Goal: Use online tool/utility: Use online tool/utility

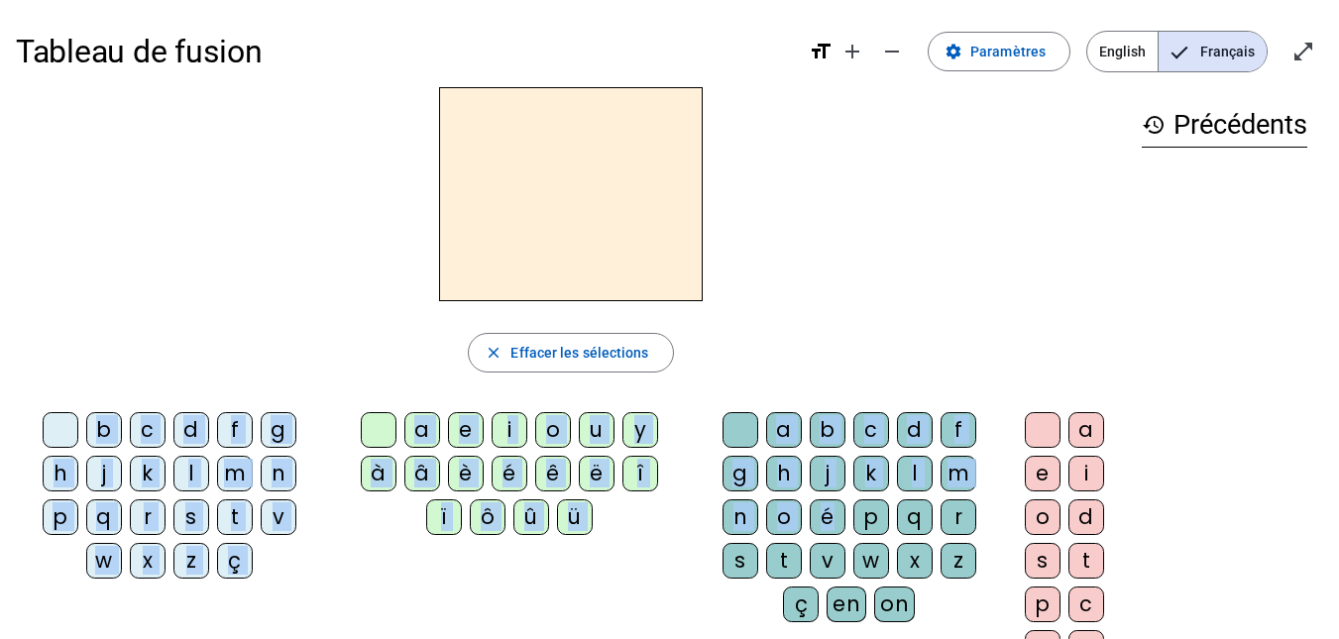
drag, startPoint x: 830, startPoint y: 514, endPoint x: 575, endPoint y: 199, distance: 405.3
click at [575, 199] on div "close [PERSON_NAME] les sélections b c d f g h j k l m n p q r s t v w x z ç a …" at bounding box center [571, 406] width 1110 height 638
click at [901, 265] on div at bounding box center [571, 194] width 1110 height 214
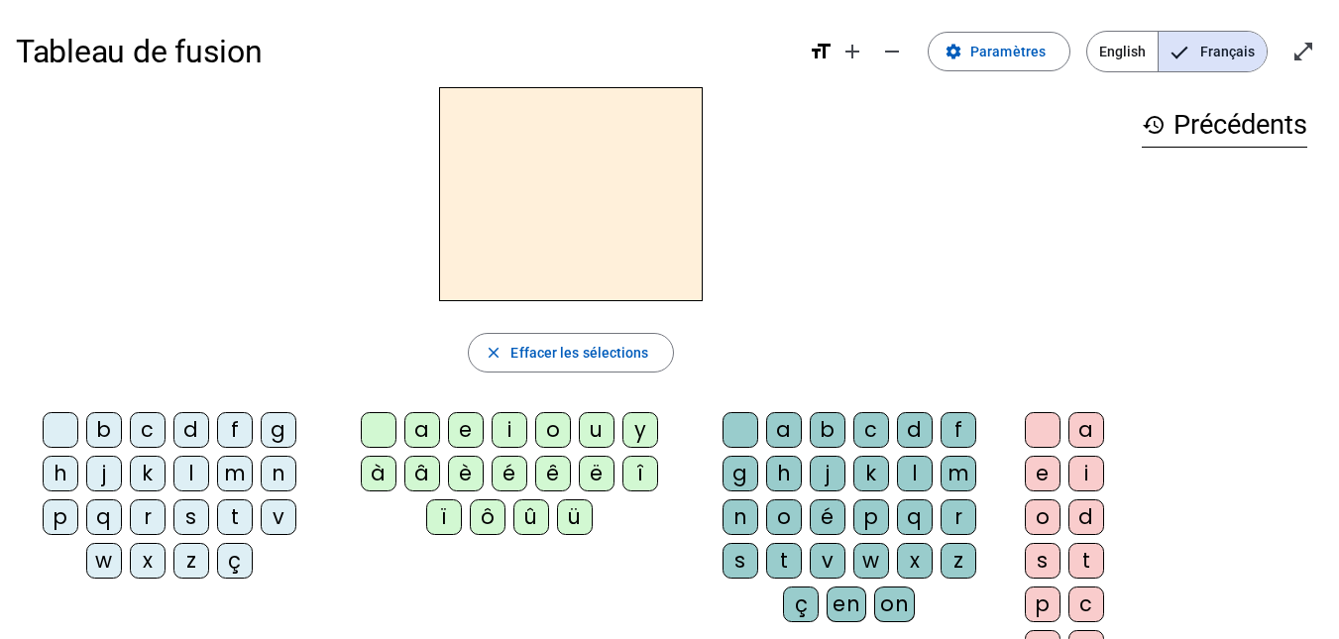
click at [827, 516] on div "é" at bounding box center [828, 518] width 36 height 36
click at [278, 430] on div "g" at bounding box center [279, 430] width 36 height 36
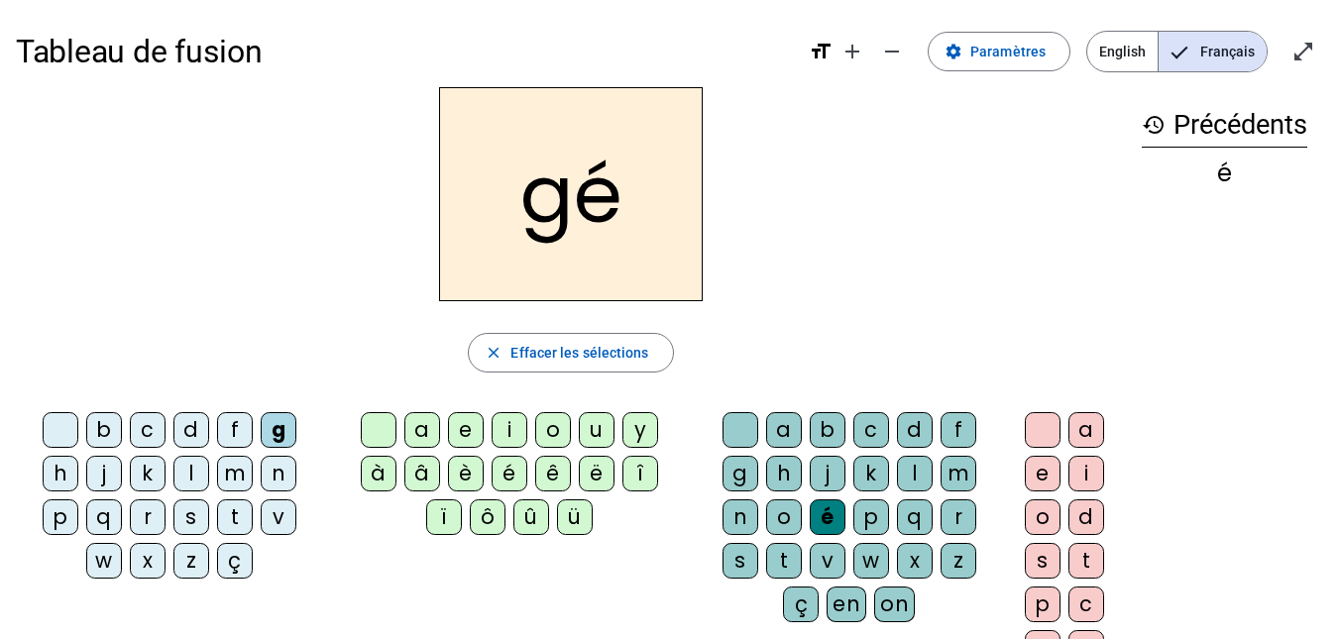
click at [146, 510] on div "r" at bounding box center [148, 518] width 36 height 36
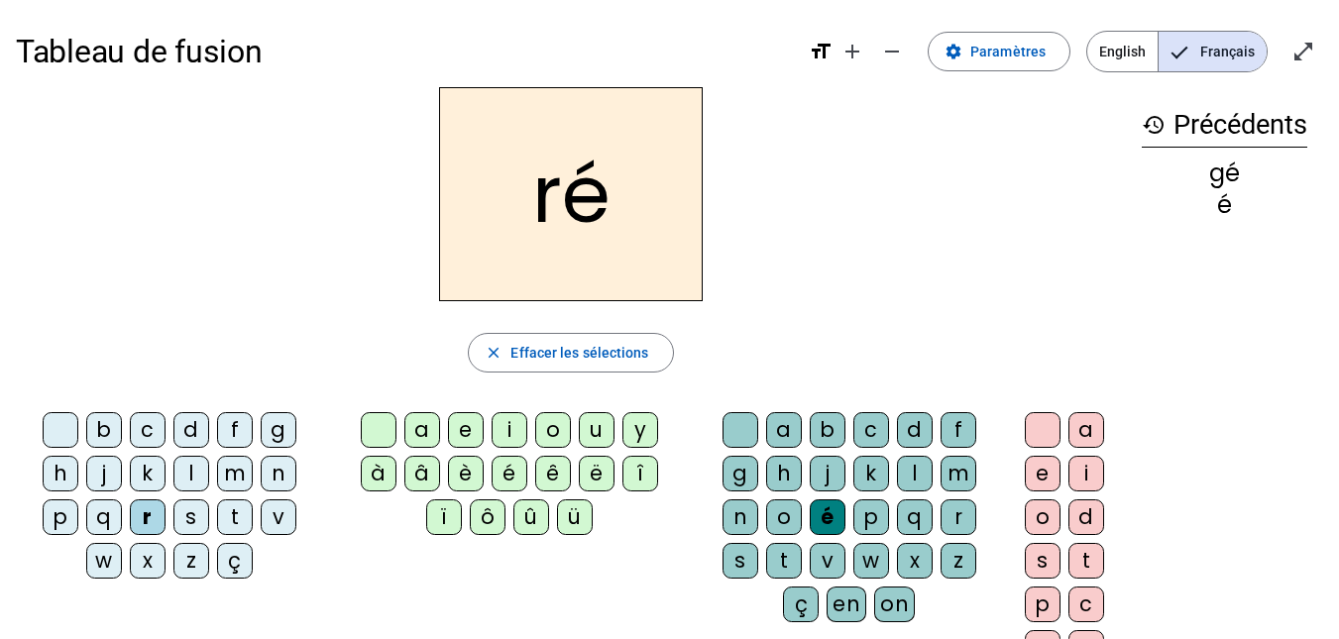
click at [606, 195] on h2 "ré" at bounding box center [571, 194] width 264 height 214
click at [536, 358] on span "Effacer les sélections" at bounding box center [580, 353] width 138 height 24
click at [277, 427] on div "g" at bounding box center [279, 430] width 36 height 36
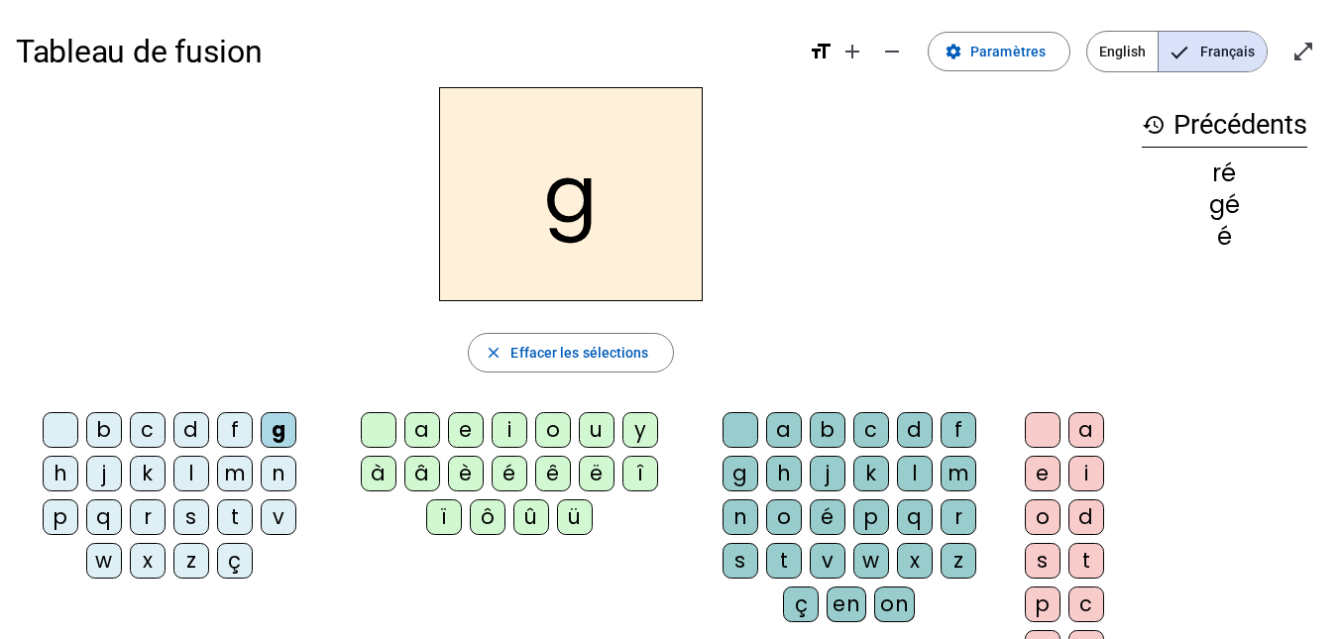
click at [956, 512] on div "r" at bounding box center [959, 518] width 36 height 36
click at [505, 474] on div "é" at bounding box center [510, 474] width 36 height 36
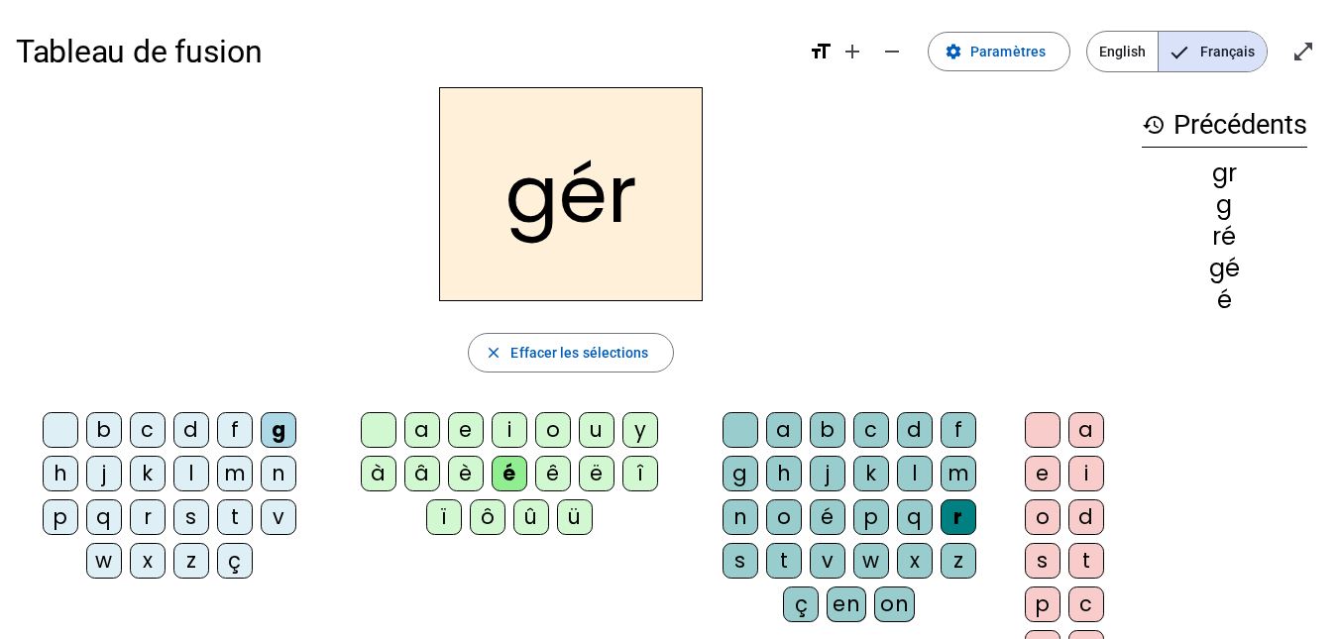
click at [596, 212] on h2 "gér" at bounding box center [571, 194] width 264 height 214
click at [558, 346] on span "Effacer les sélections" at bounding box center [580, 353] width 138 height 24
